Goal: Navigation & Orientation: Find specific page/section

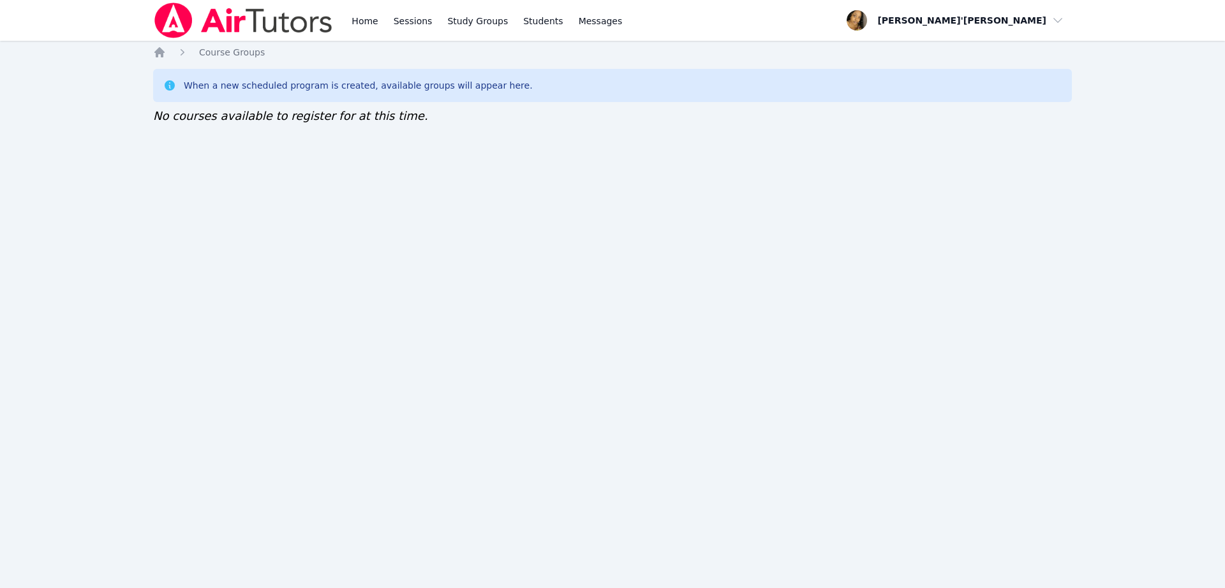
click at [300, 186] on div "Home Sessions Study Groups Students Messages Open user menu Lee'Tayna Hostick O…" at bounding box center [612, 294] width 1225 height 588
